Goal: Information Seeking & Learning: Learn about a topic

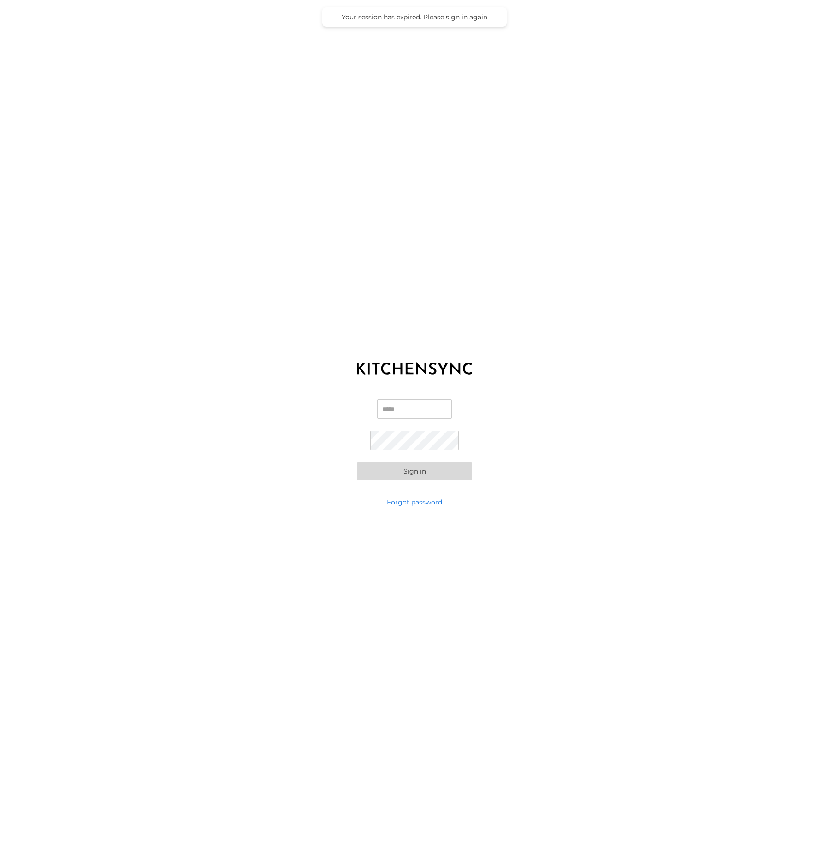
type input "**********"
click at [422, 470] on button "Sign in" at bounding box center [414, 471] width 115 height 18
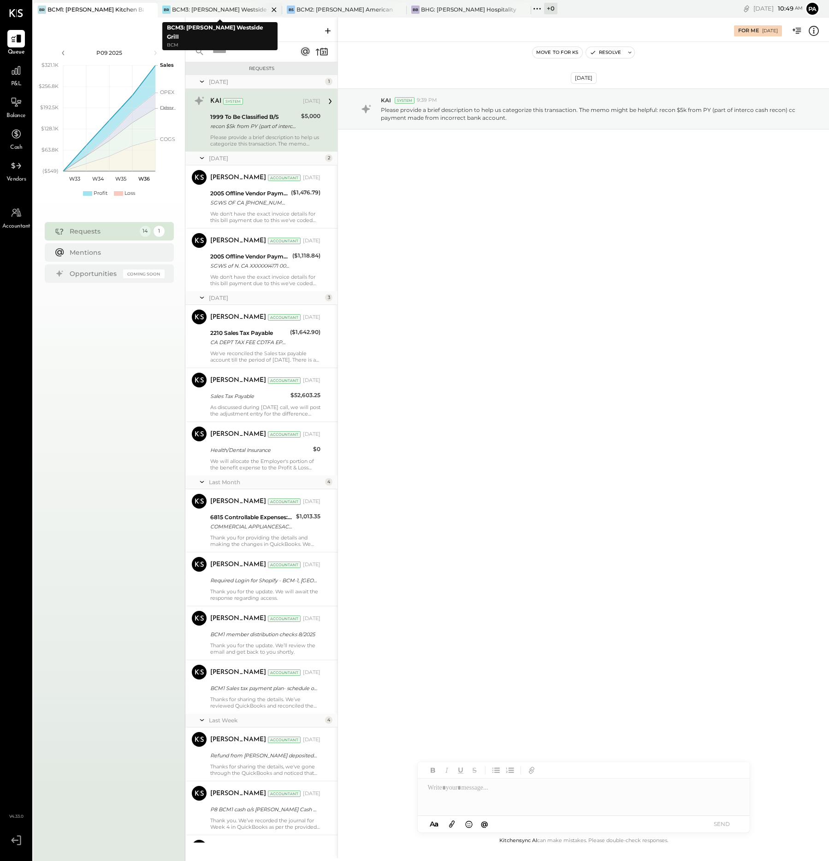
click at [227, 7] on div "BCM3: [PERSON_NAME] Westside Grill" at bounding box center [220, 10] width 96 height 8
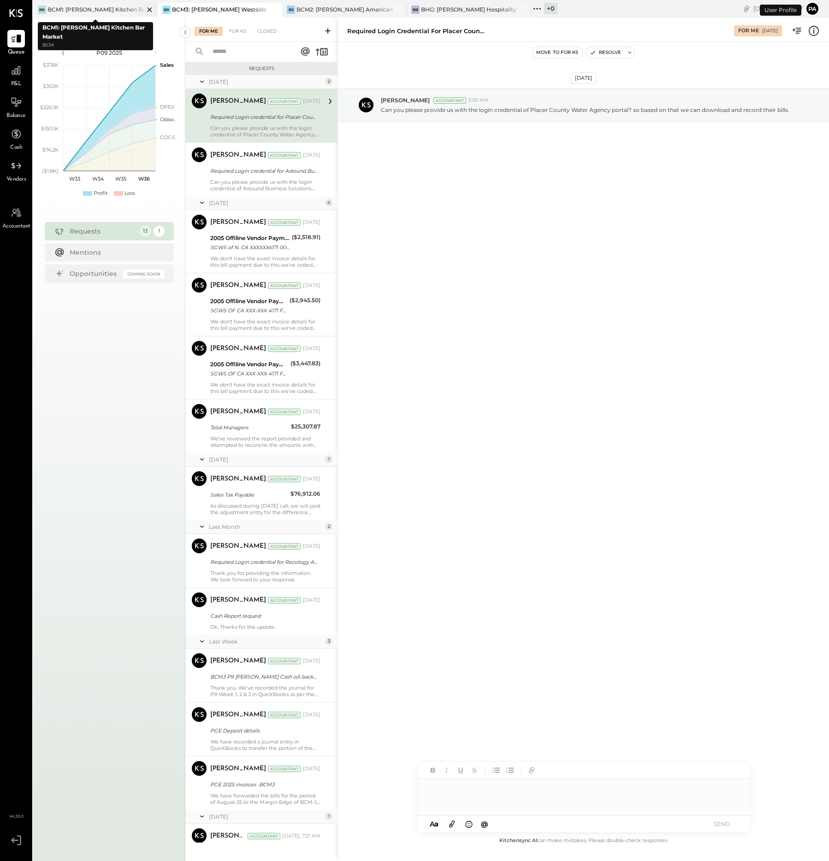
click at [95, 8] on div "BCM1: [PERSON_NAME] Kitchen Bar Market" at bounding box center [95, 10] width 96 height 8
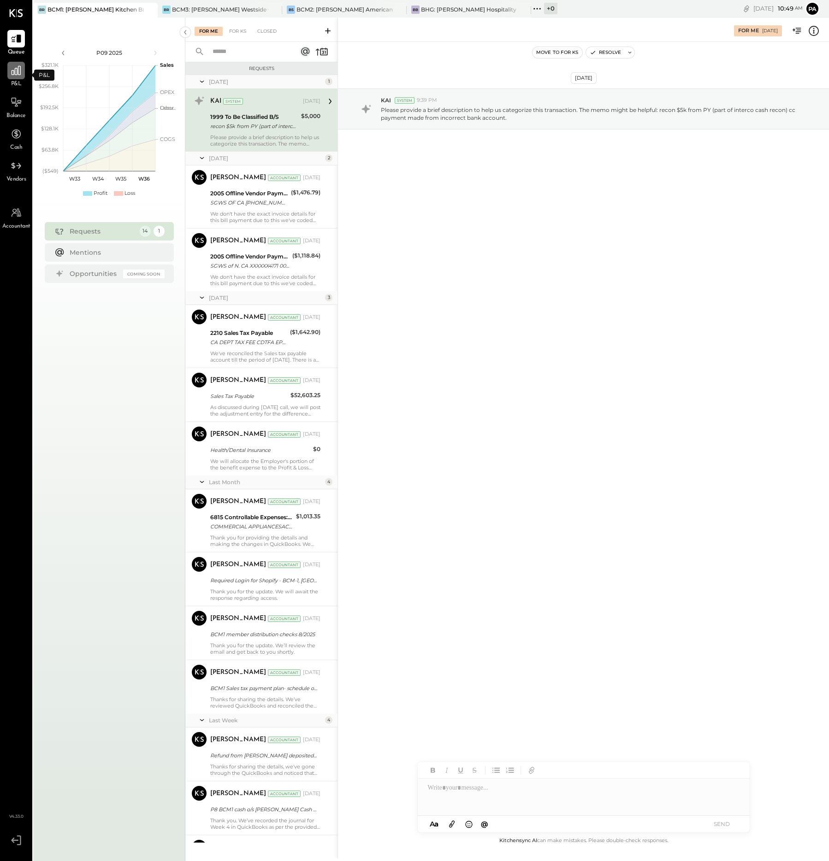
click at [18, 72] on icon at bounding box center [16, 71] width 12 height 12
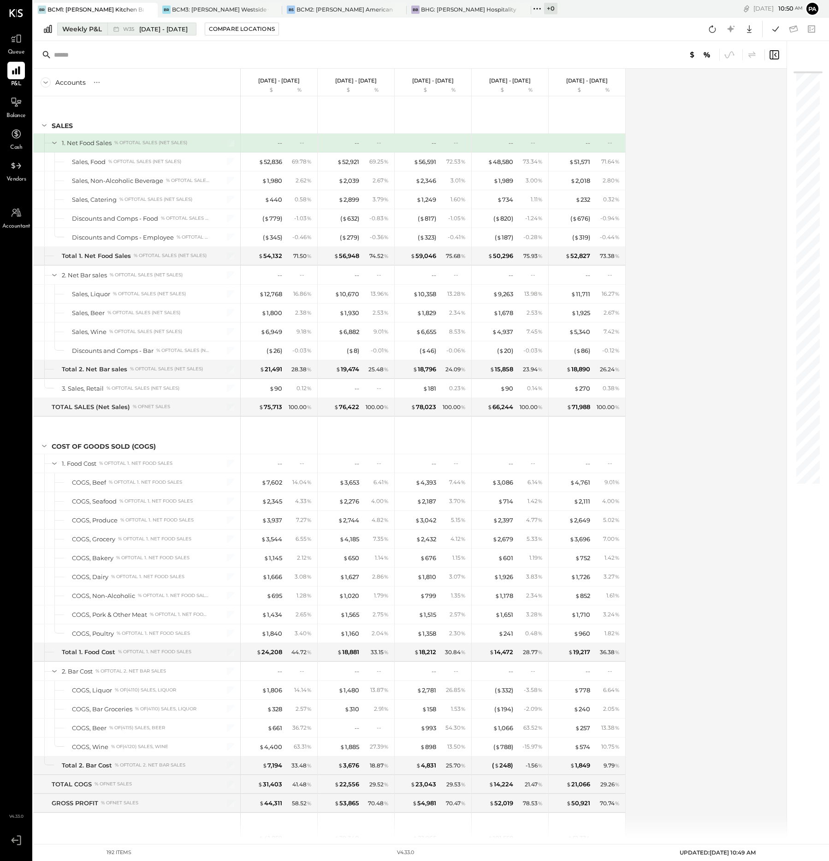
click at [65, 30] on div "Weekly P&L" at bounding box center [82, 28] width 40 height 9
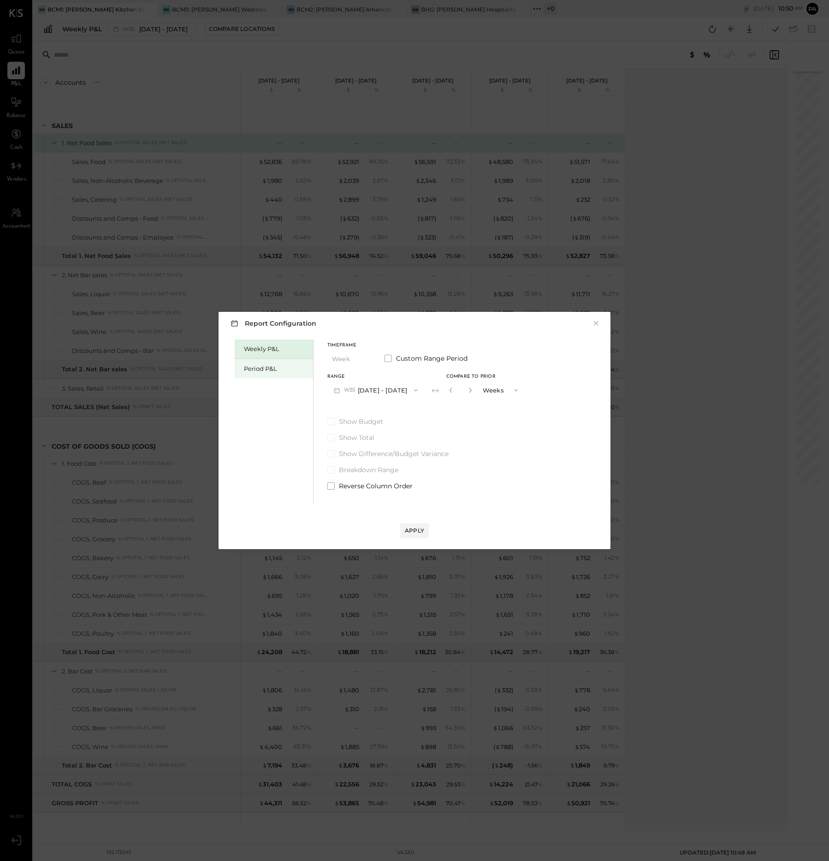
click at [255, 369] on div "Period P&L" at bounding box center [276, 368] width 65 height 9
click at [379, 390] on button "P09 [DATE] - [DATE]" at bounding box center [375, 390] width 96 height 17
click at [374, 411] on span "[DATE] - [DATE]" at bounding box center [371, 411] width 44 height 8
click at [464, 392] on div "Compare" at bounding box center [449, 390] width 30 height 8
click at [470, 390] on icon "button" at bounding box center [469, 390] width 2 height 5
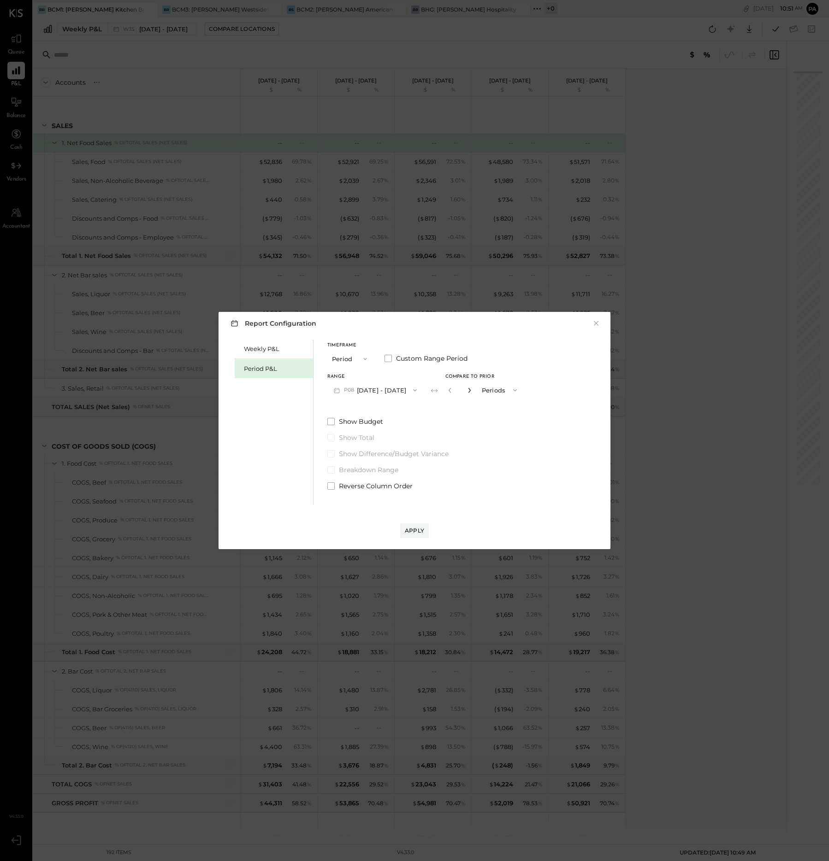
click at [472, 390] on icon "button" at bounding box center [469, 391] width 6 height 6
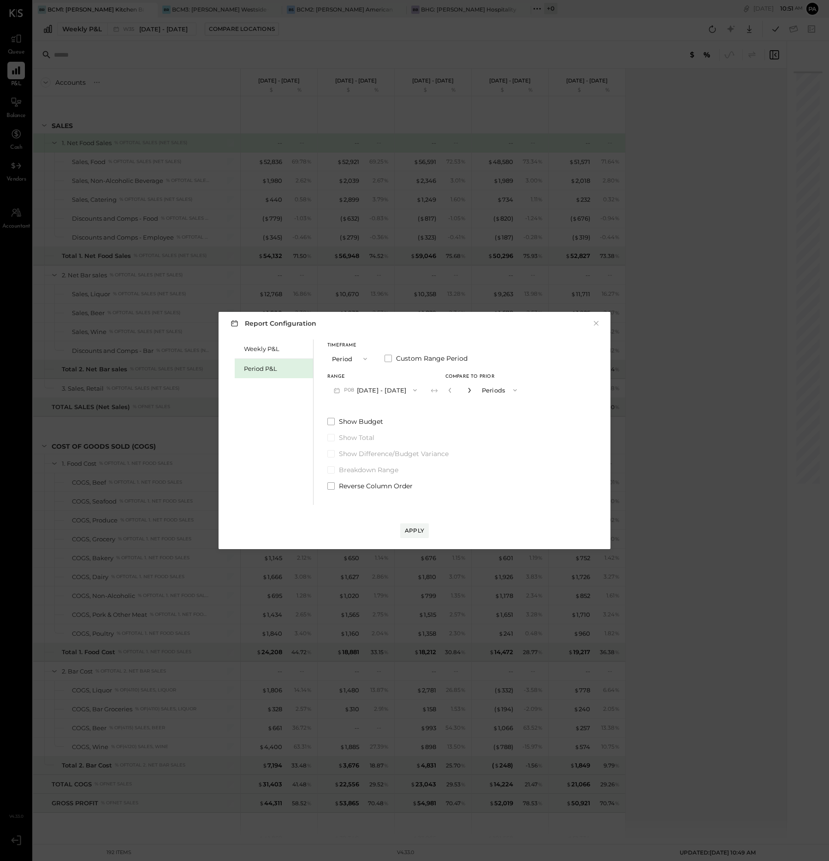
type input "*"
click at [409, 528] on div "Apply" at bounding box center [414, 531] width 19 height 8
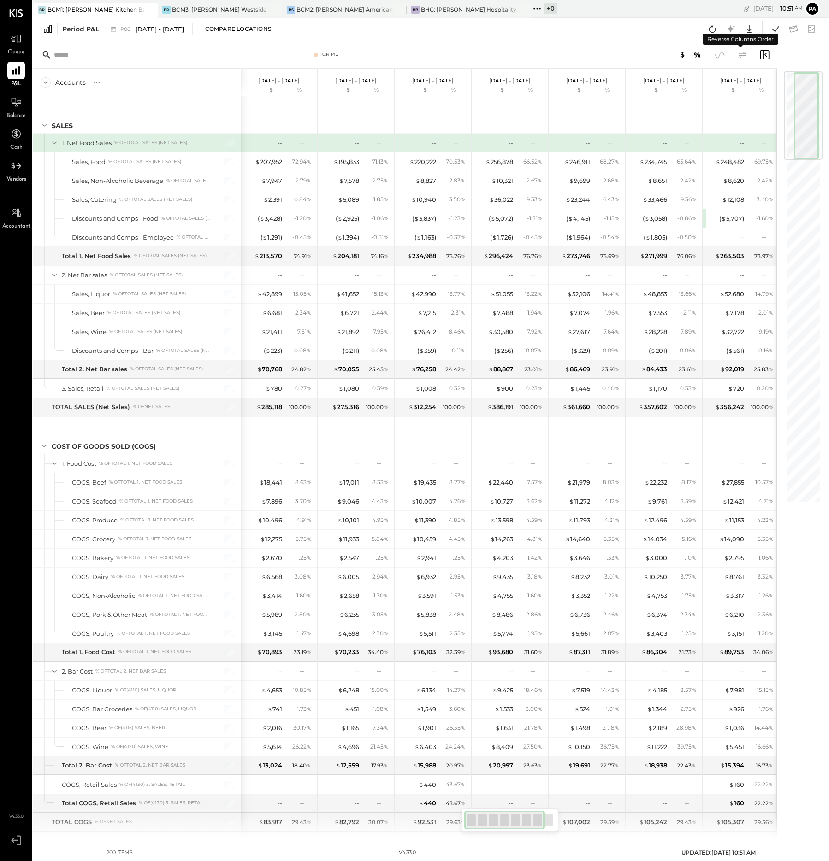
click at [740, 56] on icon at bounding box center [741, 54] width 7 height 6
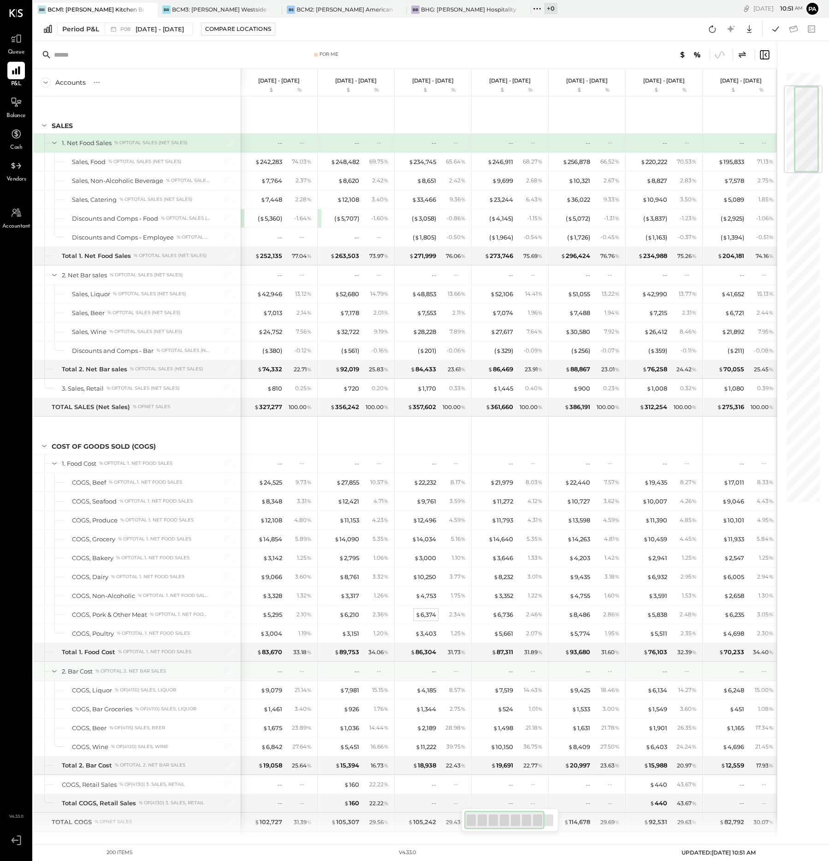
scroll to position [115, 0]
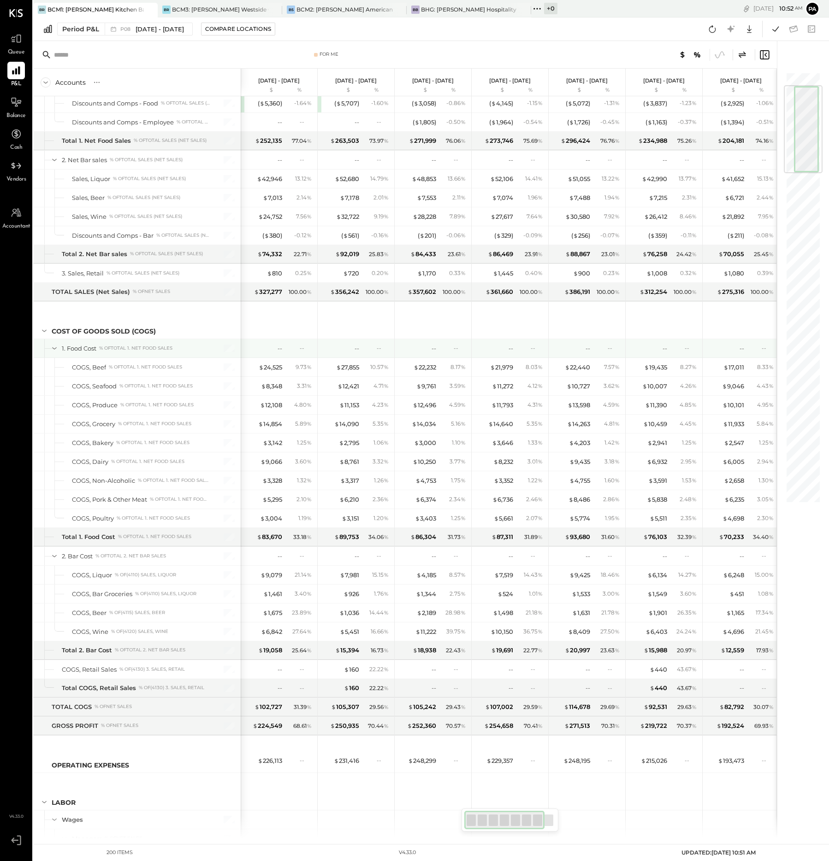
click at [54, 348] on icon at bounding box center [54, 348] width 5 height 2
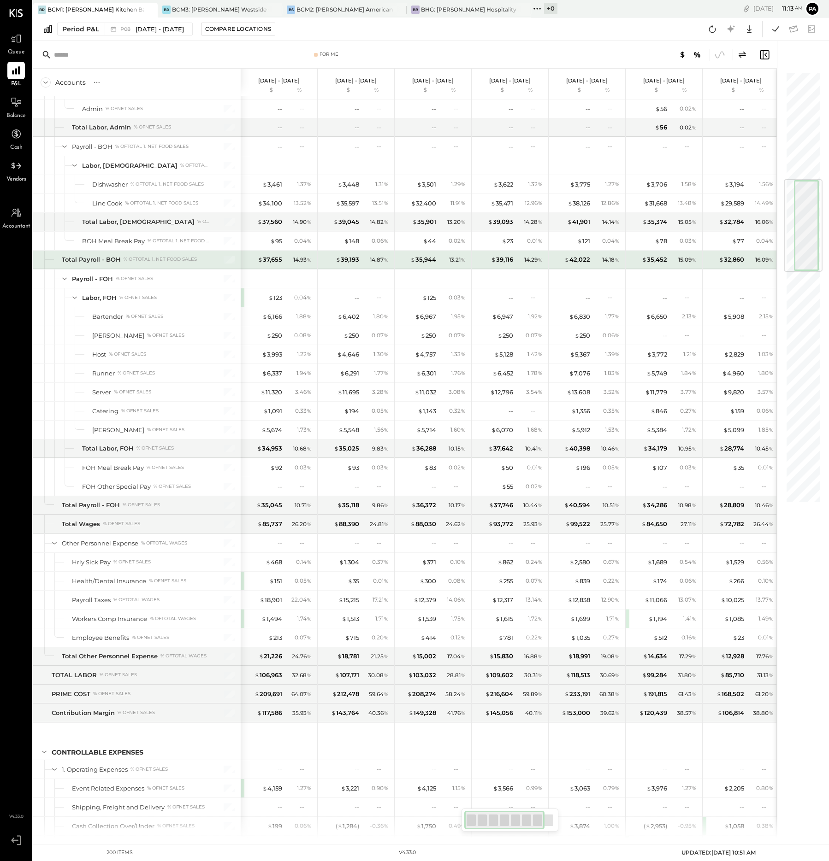
scroll to position [922, 0]
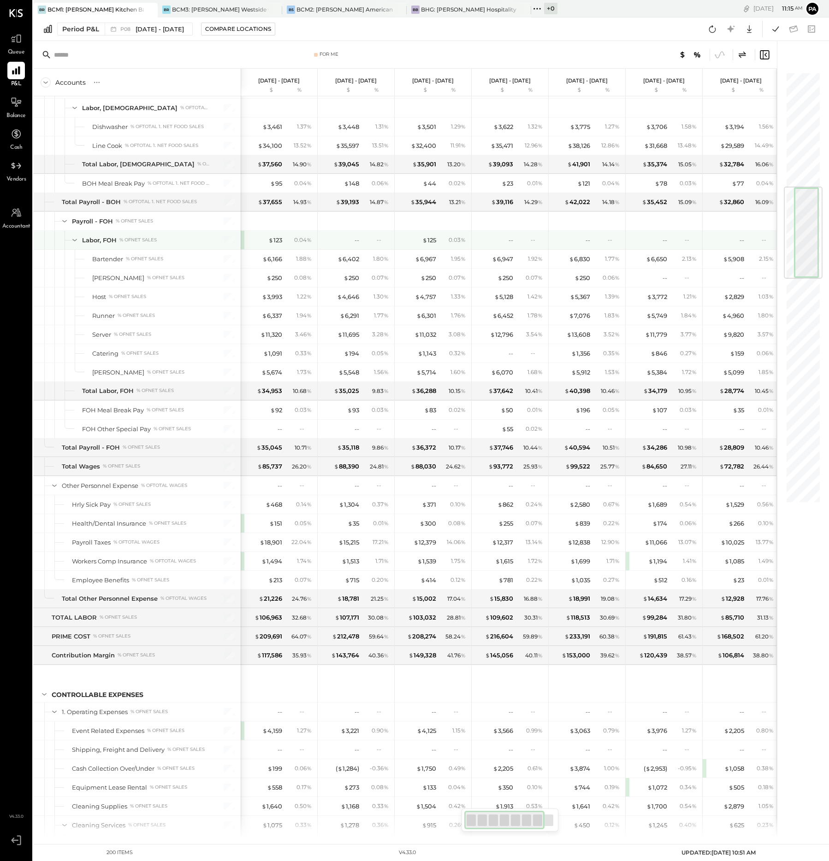
click at [74, 241] on icon at bounding box center [75, 240] width 10 height 10
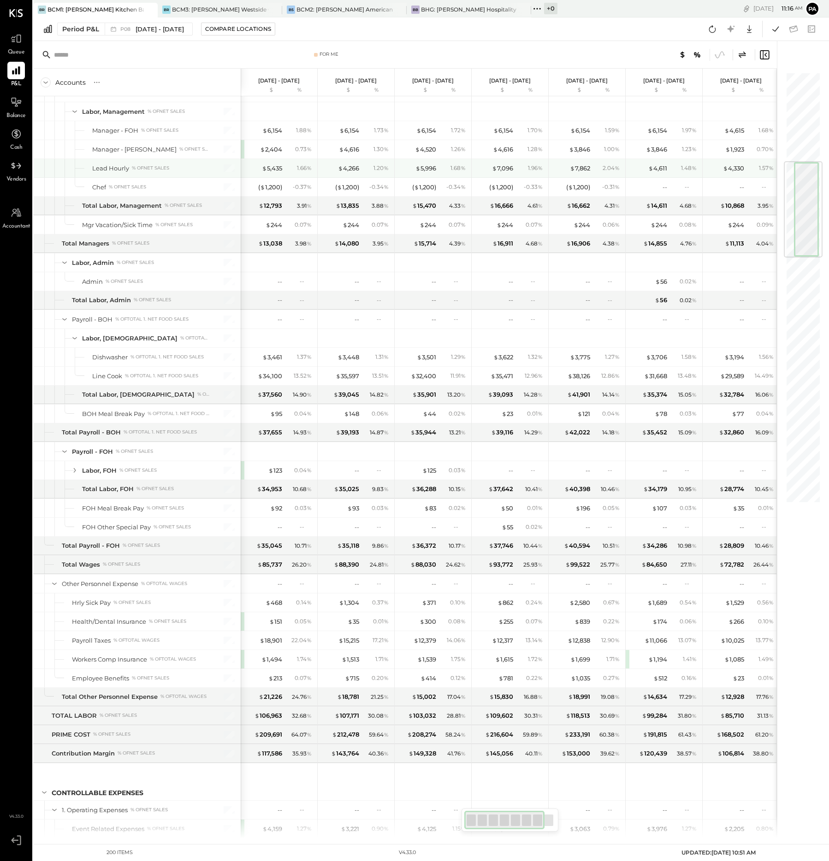
scroll to position [634, 0]
